Goal: Find specific page/section: Find specific page/section

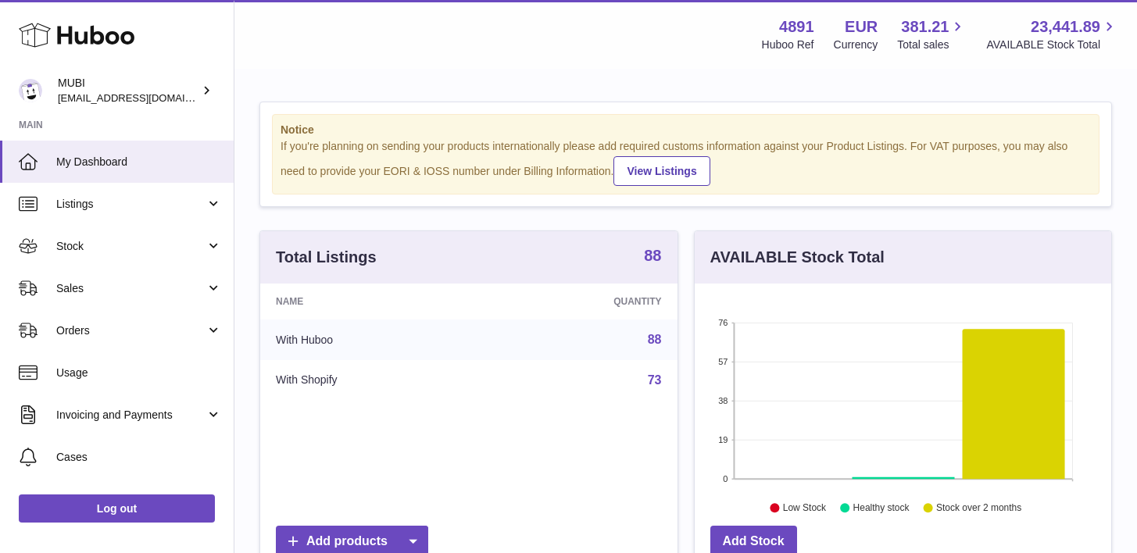
click at [652, 256] on strong "88" at bounding box center [652, 256] width 17 height 16
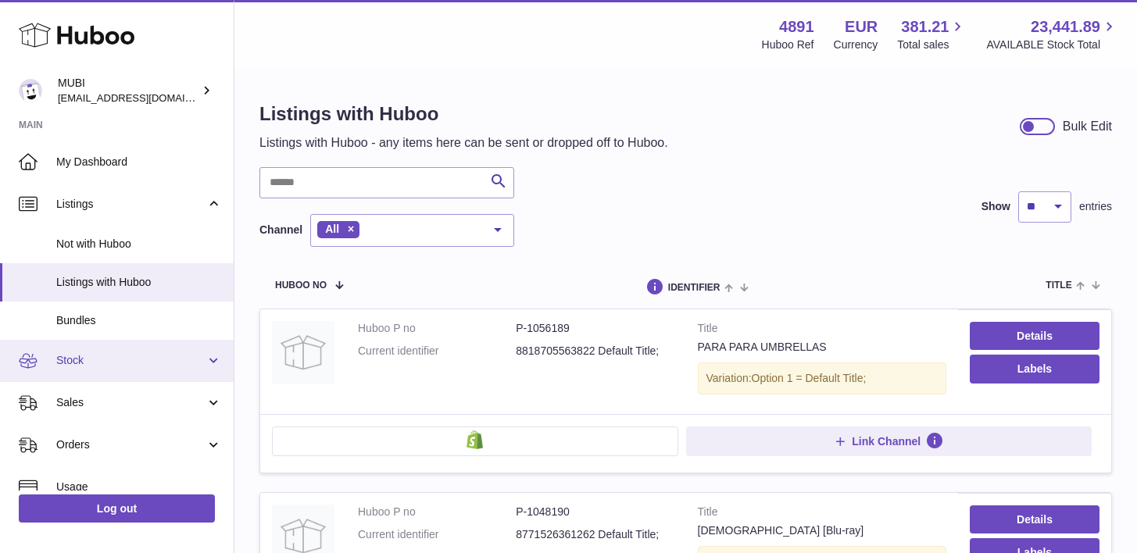
click at [205, 360] on link "Stock" at bounding box center [117, 361] width 234 height 42
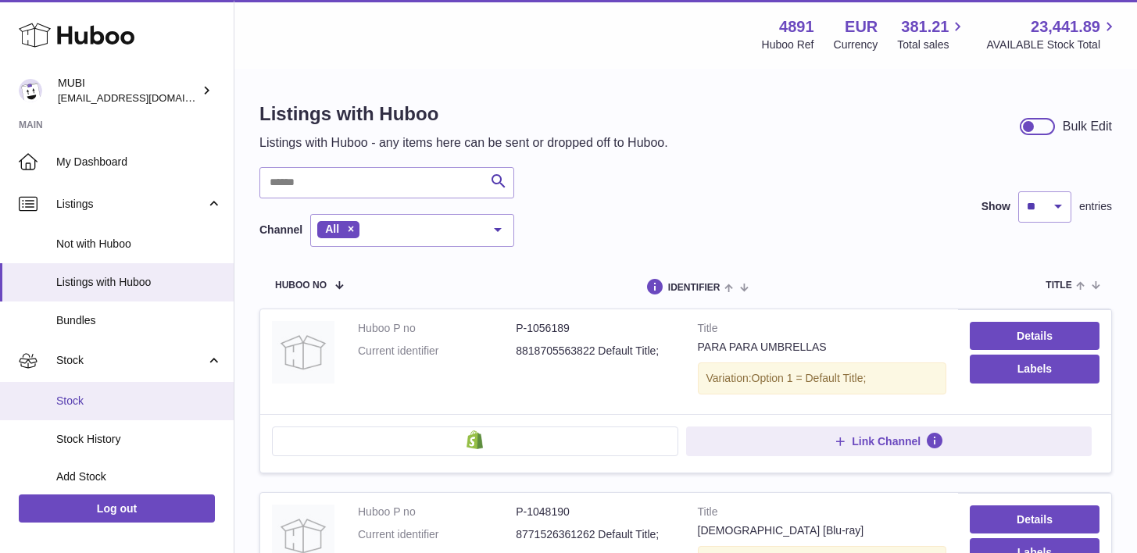
click at [127, 395] on span "Stock" at bounding box center [139, 401] width 166 height 15
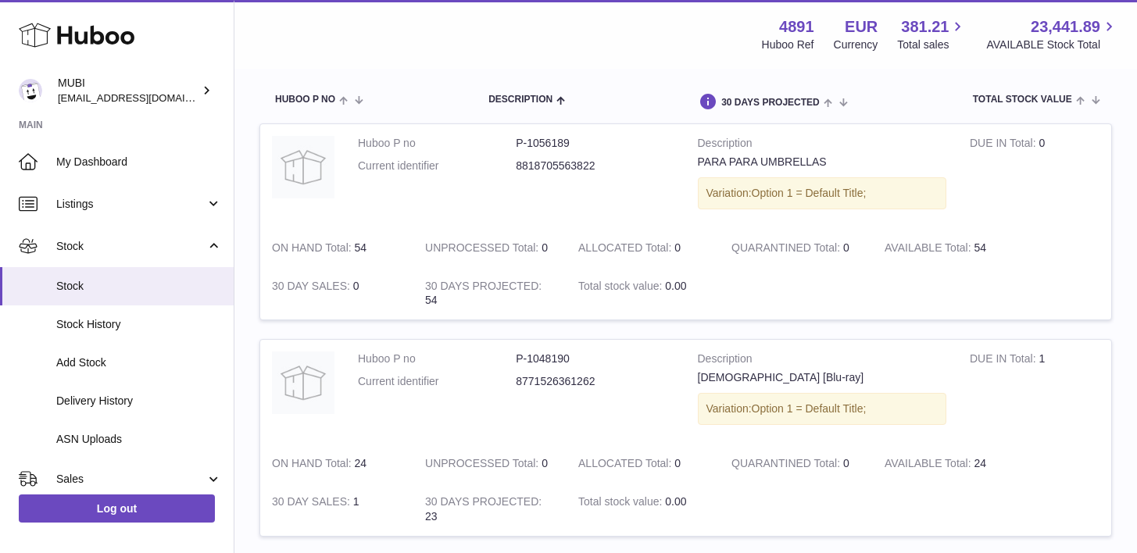
scroll to position [158, 0]
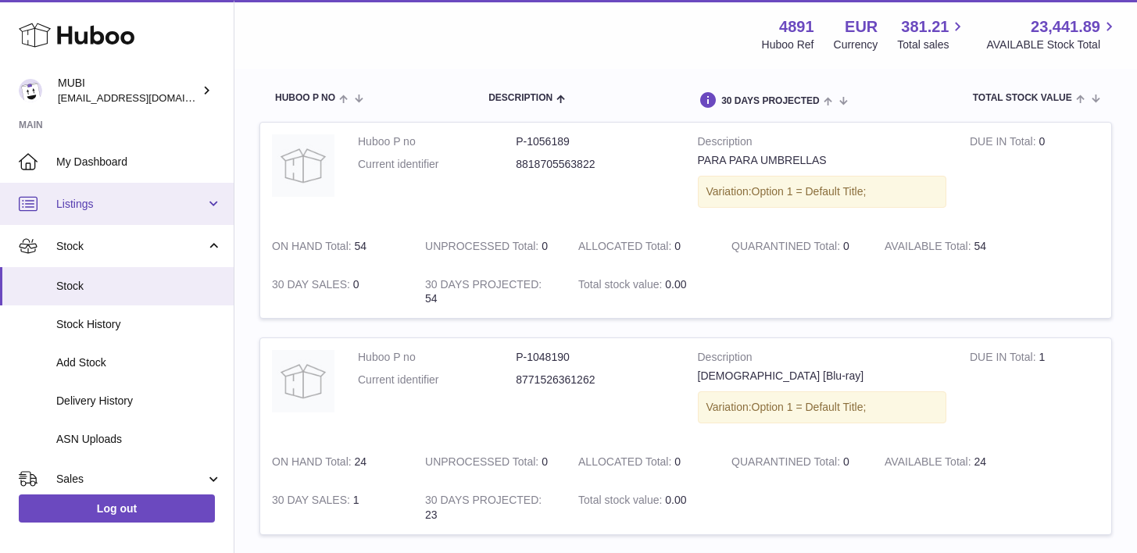
click at [161, 213] on link "Listings" at bounding box center [117, 204] width 234 height 42
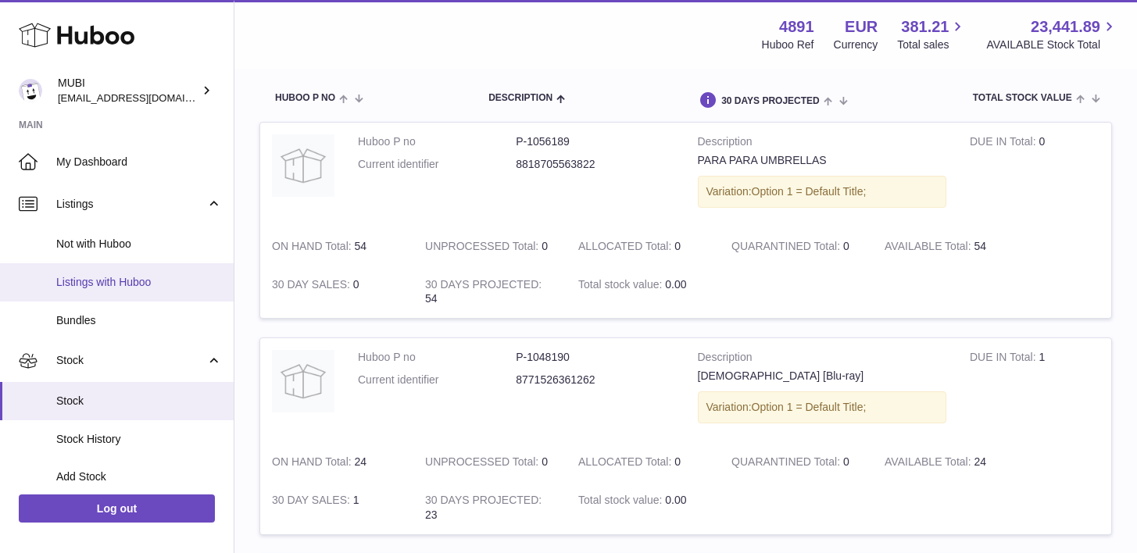
click at [101, 291] on link "Listings with Huboo" at bounding box center [117, 282] width 234 height 38
